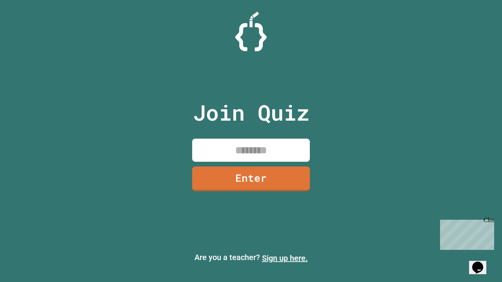
click at [285, 258] on link "Sign up here." at bounding box center [285, 258] width 46 height 9
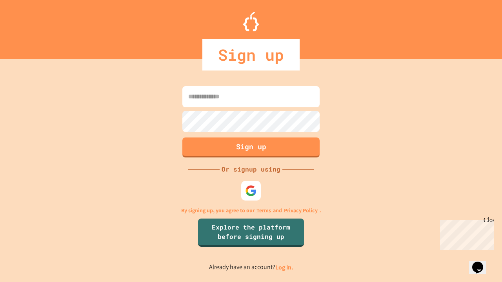
click at [285, 267] on link "Log in." at bounding box center [284, 267] width 18 height 8
